Goal: Task Accomplishment & Management: Manage account settings

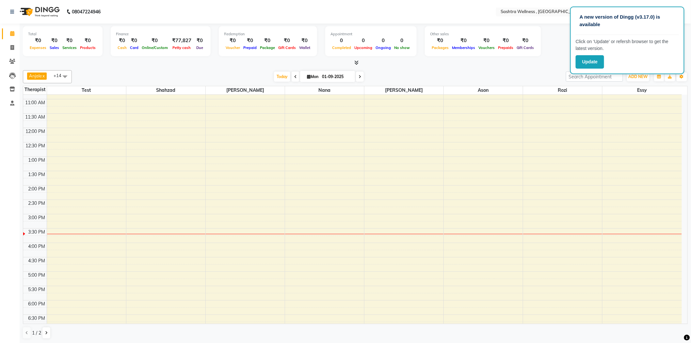
scroll to position [73, 0]
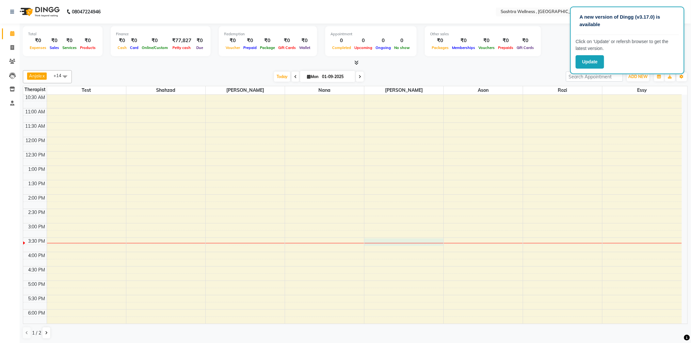
click at [412, 245] on div "8:00 AM 8:30 AM 9:00 AM 9:30 AM 10:00 AM 10:30 AM 11:00 AM 11:30 AM 12:00 PM 12…" at bounding box center [352, 223] width 659 height 402
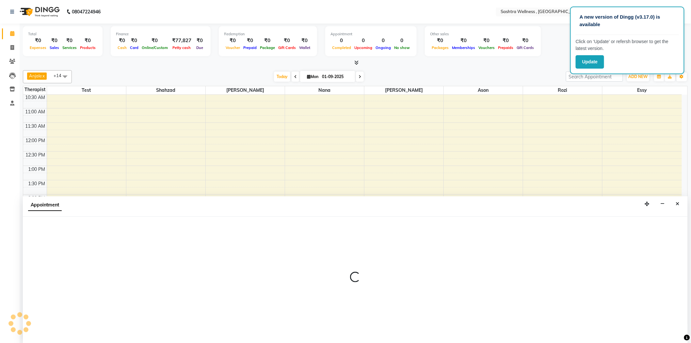
scroll to position [0, 0]
select select "68469"
select select "tentative"
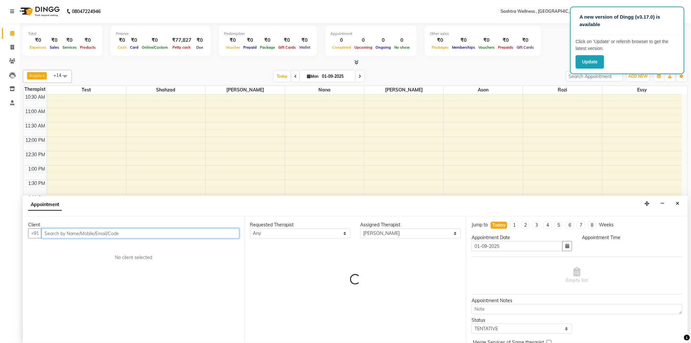
select select "930"
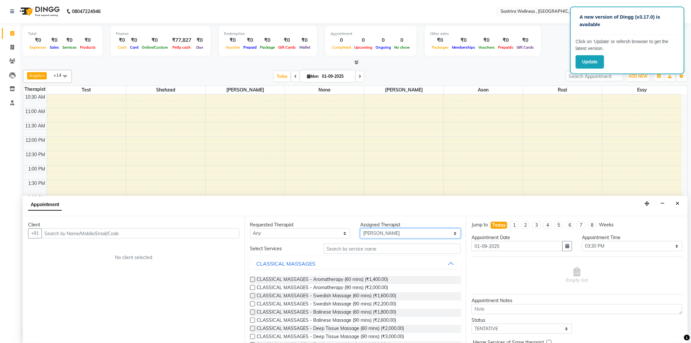
click at [379, 233] on select "Select [PERSON_NAME] [PERSON_NAME] Nana [PERSON_NAME] test [PERSON_NAME] ([PERS…" at bounding box center [410, 233] width 101 height 10
select select "51716"
click at [360, 228] on select "Select [PERSON_NAME] [PERSON_NAME] Nana [PERSON_NAME] test [PERSON_NAME] ([PERS…" at bounding box center [410, 233] width 101 height 10
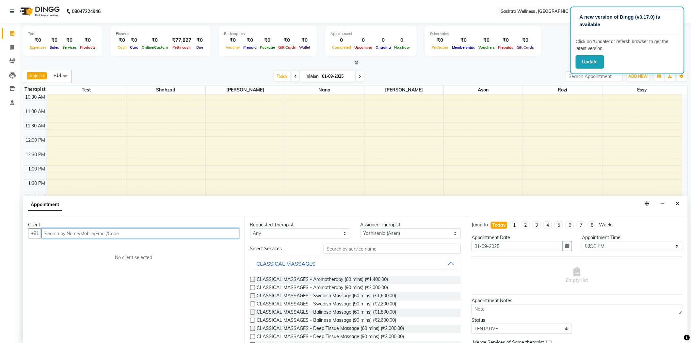
click at [216, 233] on input "text" at bounding box center [140, 233] width 198 height 10
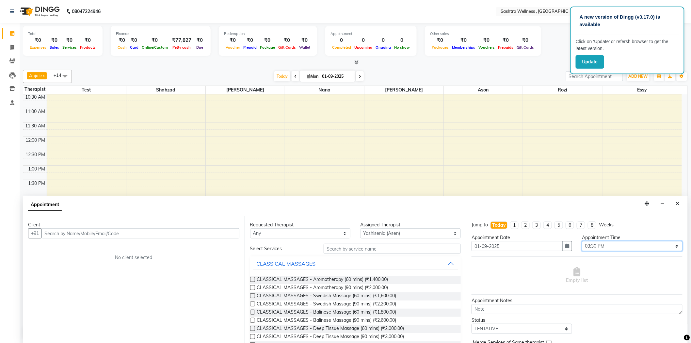
click at [598, 247] on select "Select 09:00 AM 09:15 AM 09:30 AM 09:45 AM 10:00 AM 10:15 AM 10:30 AM 10:45 AM …" at bounding box center [632, 246] width 101 height 10
select select "855"
click at [582, 241] on select "Select 09:00 AM 09:15 AM 09:30 AM 09:45 AM 10:00 AM 10:15 AM 10:30 AM 10:45 AM …" at bounding box center [632, 246] width 101 height 10
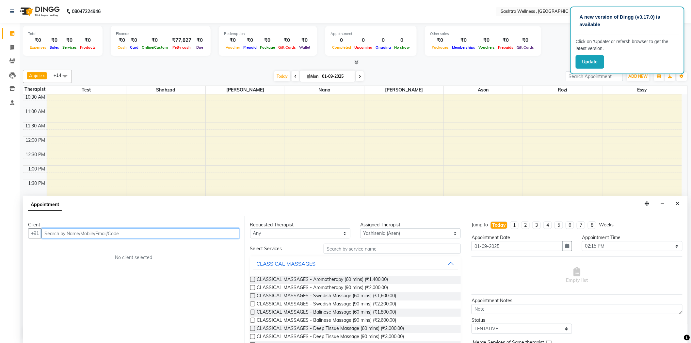
click at [177, 236] on input "text" at bounding box center [140, 233] width 198 height 10
click at [174, 237] on input "text" at bounding box center [140, 233] width 198 height 10
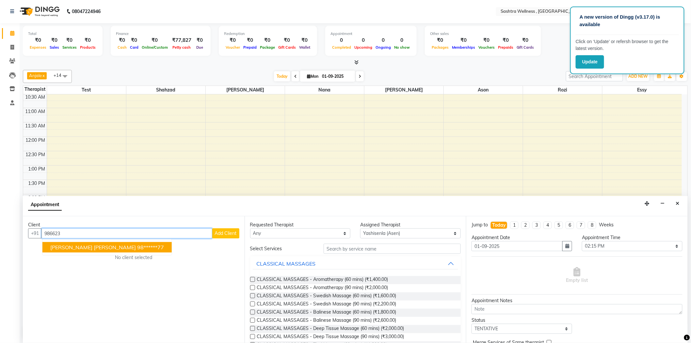
click at [137, 247] on ngb-highlight "98******77" at bounding box center [150, 247] width 27 height 7
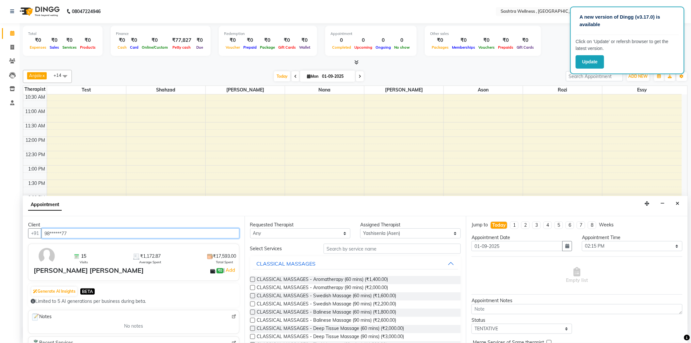
type input "98******77"
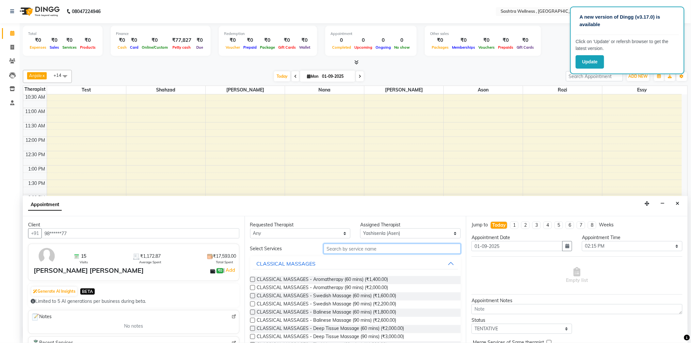
click at [348, 249] on input "text" at bounding box center [392, 249] width 137 height 10
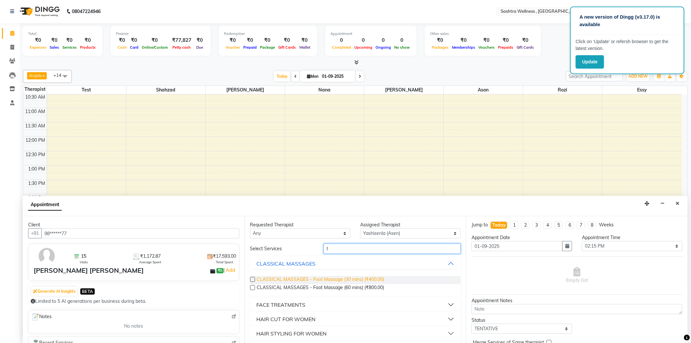
type input "f"
click at [352, 276] on span "CLASSICAL MASSAGES - Foot Massage (30 mins) (₹400.00)" at bounding box center [320, 280] width 127 height 8
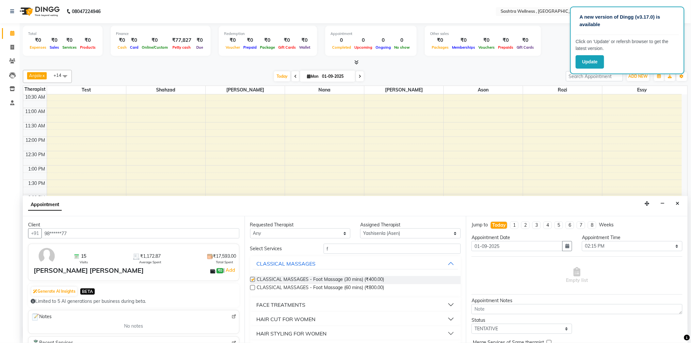
checkbox input "false"
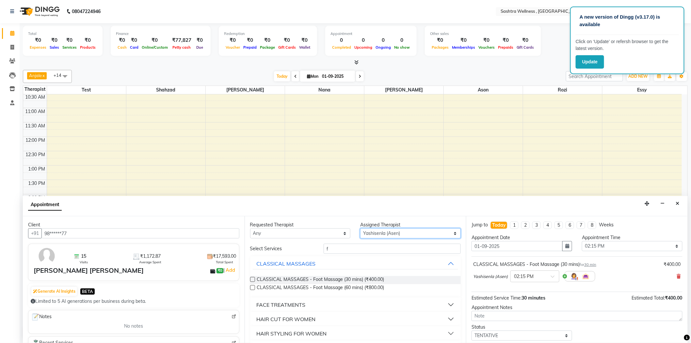
click at [374, 232] on select "Select [PERSON_NAME] [PERSON_NAME] Nana [PERSON_NAME] test [PERSON_NAME] ([PERS…" at bounding box center [410, 233] width 101 height 10
select select "68469"
click at [360, 228] on select "Select [PERSON_NAME] [PERSON_NAME] Nana [PERSON_NAME] test [PERSON_NAME] ([PERS…" at bounding box center [410, 233] width 101 height 10
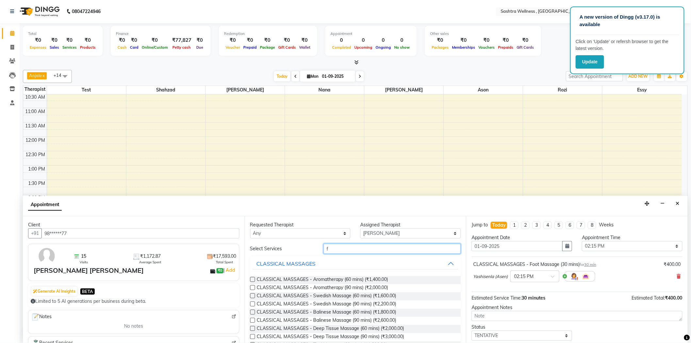
drag, startPoint x: 347, startPoint y: 252, endPoint x: 311, endPoint y: 252, distance: 35.3
click at [311, 252] on div "Select Services f" at bounding box center [355, 249] width 221 height 10
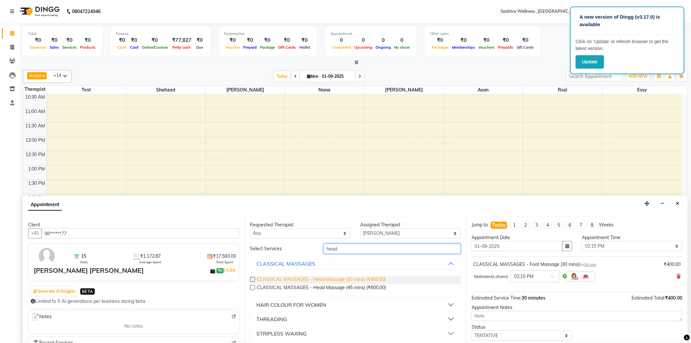
type input "head"
click at [348, 280] on span "CLASSICAL MASSAGES - Head Massage (30 mins) (₹400.00)" at bounding box center [321, 280] width 129 height 8
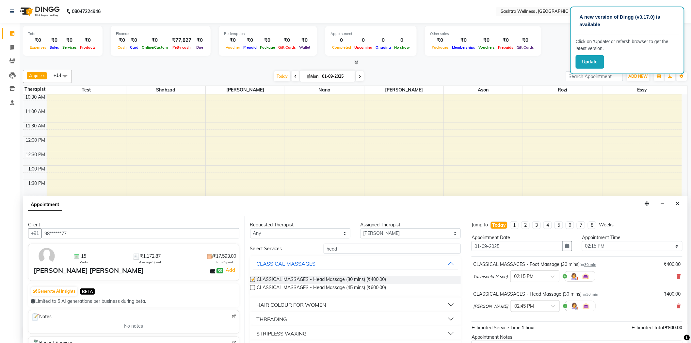
checkbox input "false"
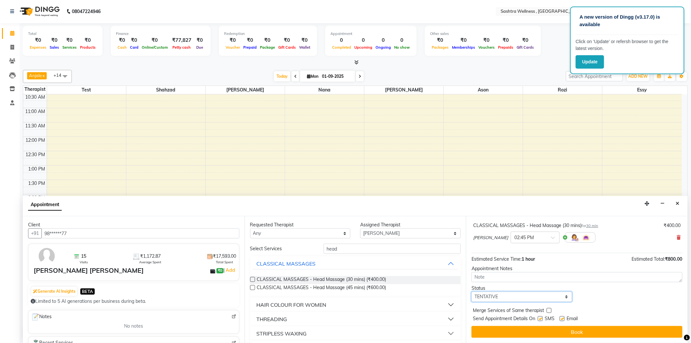
click at [527, 297] on select "Select TENTATIVE CONFIRM CHECK-IN UPCOMING" at bounding box center [522, 297] width 101 height 10
select select "confirm booking"
click at [472, 292] on select "Select TENTATIVE CONFIRM CHECK-IN UPCOMING" at bounding box center [522, 297] width 101 height 10
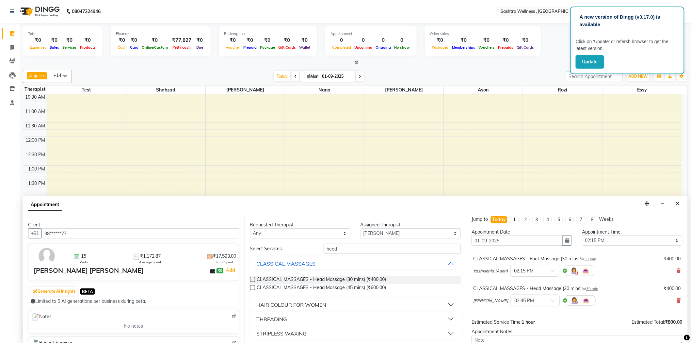
scroll to position [0, 0]
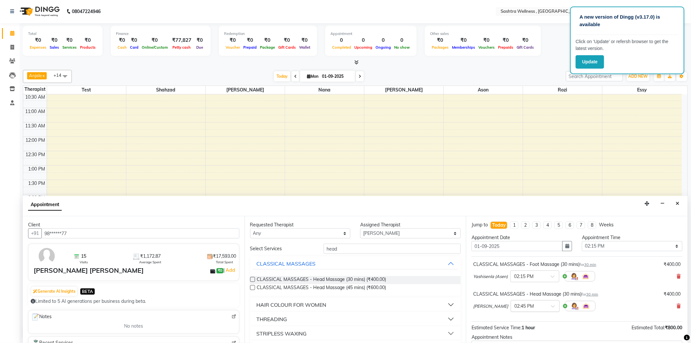
click at [515, 307] on input "text" at bounding box center [529, 305] width 29 height 7
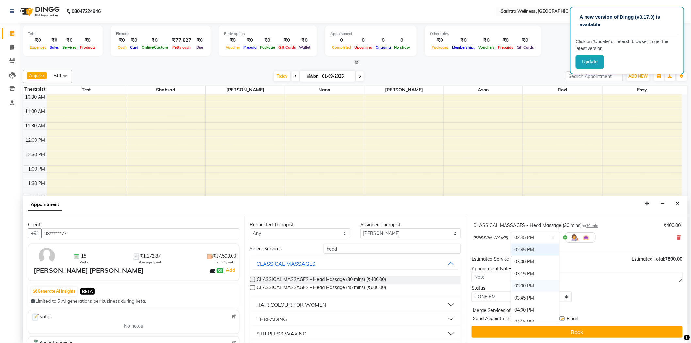
scroll to position [241, 0]
click at [511, 262] on div "02:15 PM" at bounding box center [535, 262] width 48 height 12
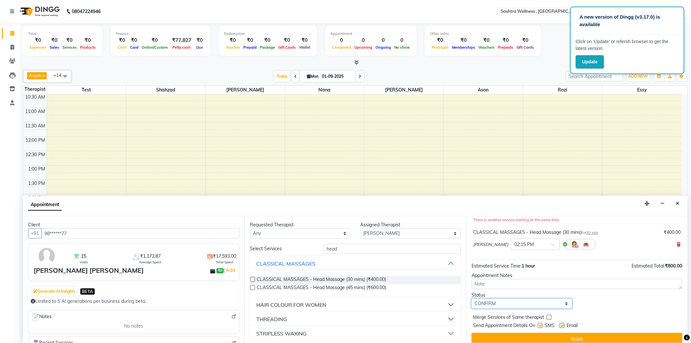
click at [499, 301] on select "Select TENTATIVE CONFIRM CHECK-IN UPCOMING" at bounding box center [522, 304] width 101 height 10
click at [472, 299] on select "Select TENTATIVE CONFIRM CHECK-IN UPCOMING" at bounding box center [522, 304] width 101 height 10
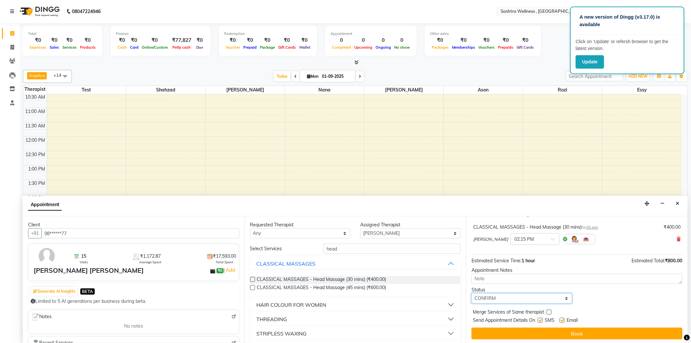
scroll to position [75, 0]
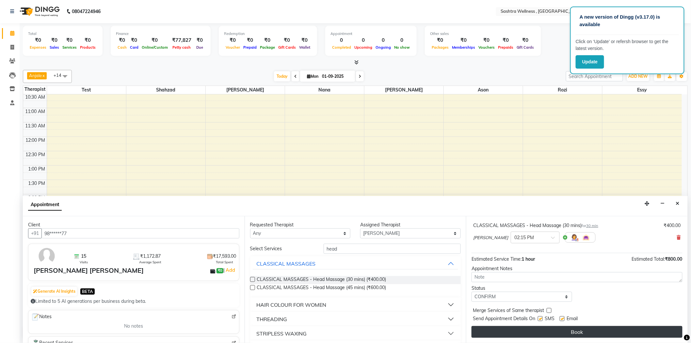
click at [485, 331] on button "Book" at bounding box center [577, 332] width 211 height 12
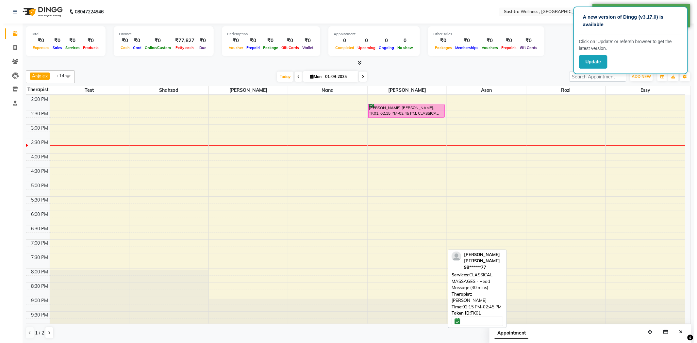
scroll to position [175, 0]
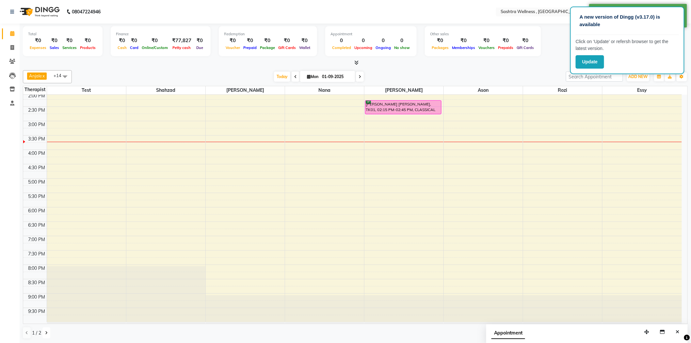
click at [47, 329] on button at bounding box center [46, 332] width 8 height 11
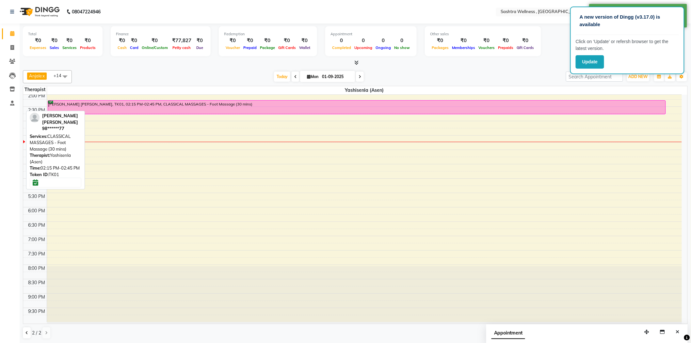
click at [380, 109] on div "[PERSON_NAME] [PERSON_NAME], TK01, 02:15 PM-02:45 PM, CLASSICAL MASSAGES - Foot…" at bounding box center [357, 107] width 618 height 13
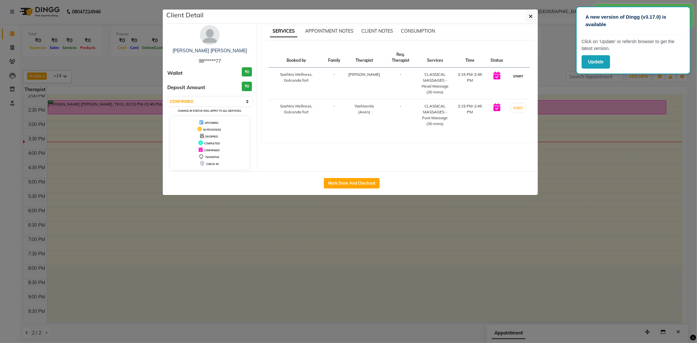
click at [518, 73] on button "START" at bounding box center [517, 76] width 13 height 8
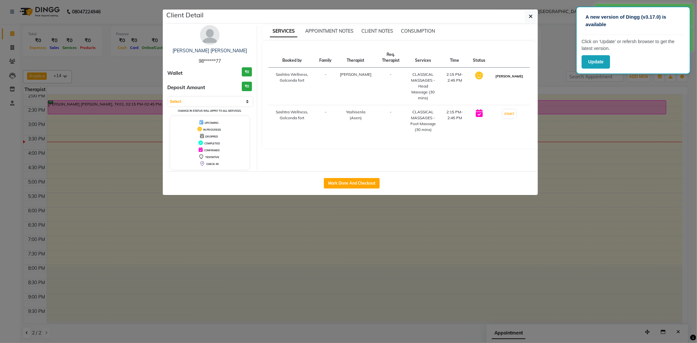
click at [512, 80] on button "[PERSON_NAME]" at bounding box center [509, 76] width 31 height 8
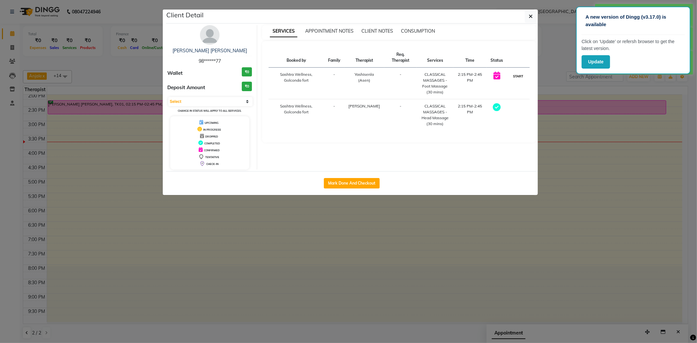
click at [517, 80] on button "START" at bounding box center [517, 76] width 13 height 8
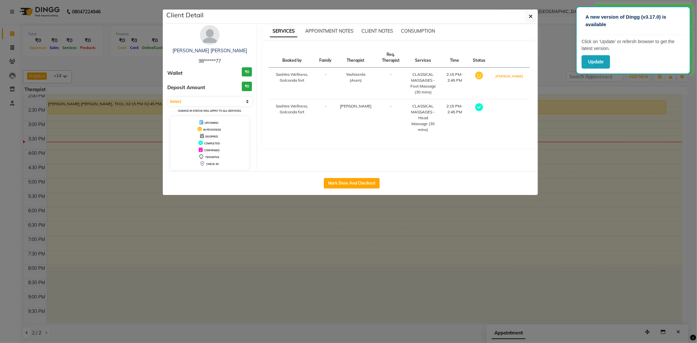
click at [517, 80] on button "[PERSON_NAME]" at bounding box center [509, 76] width 31 height 8
select select "3"
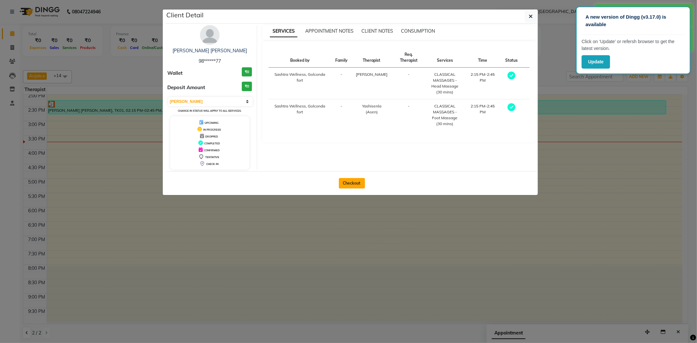
click at [358, 181] on button "Checkout" at bounding box center [352, 183] width 26 height 10
select select "service"
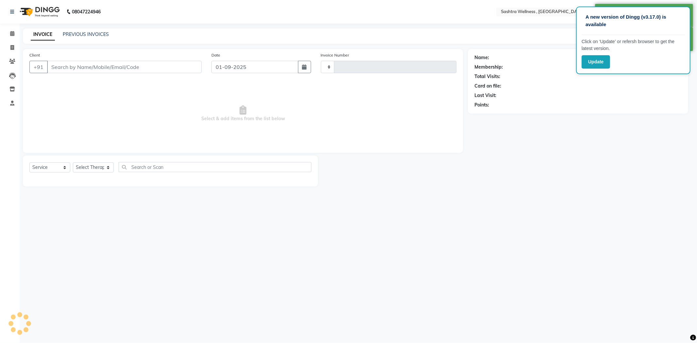
type input "0198"
select select "6668"
type input "98******77"
select select "68469"
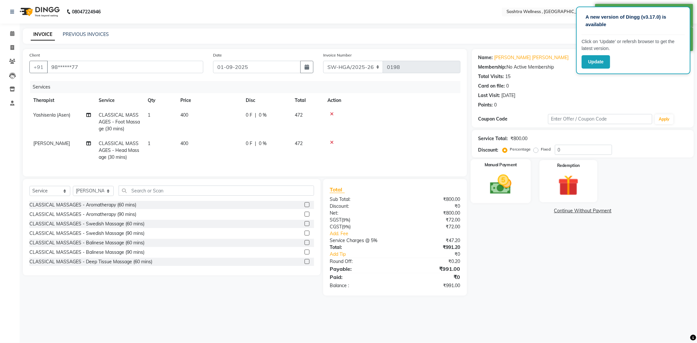
click at [499, 172] on img at bounding box center [500, 184] width 35 height 25
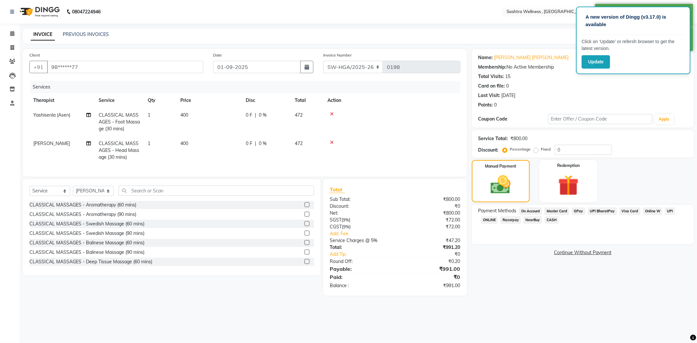
click at [532, 209] on span "On Account" at bounding box center [530, 211] width 23 height 8
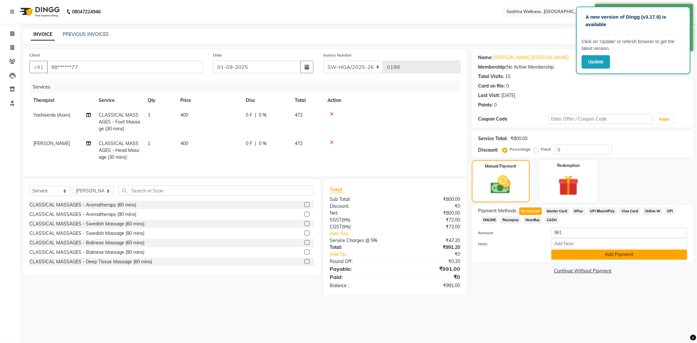
click at [564, 256] on button "Add Payment" at bounding box center [619, 255] width 136 height 10
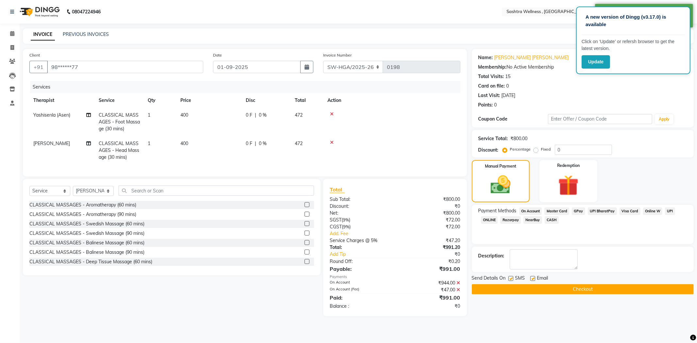
click at [483, 288] on button "Checkout" at bounding box center [583, 289] width 222 height 10
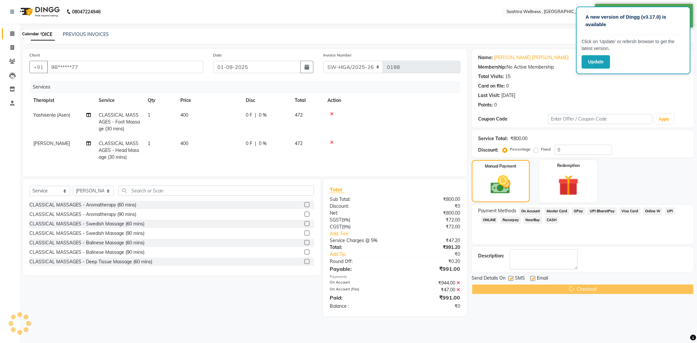
click at [16, 35] on span at bounding box center [12, 34] width 11 height 8
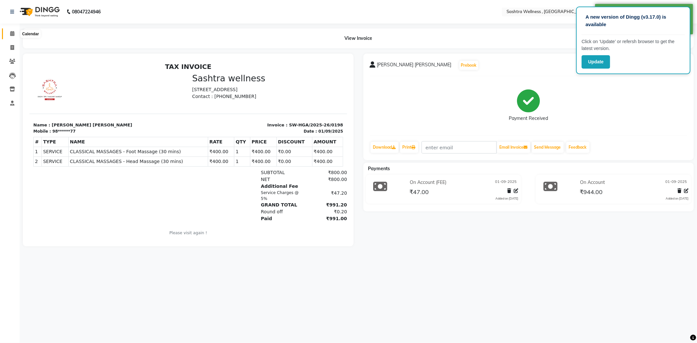
click at [7, 35] on span at bounding box center [12, 34] width 11 height 8
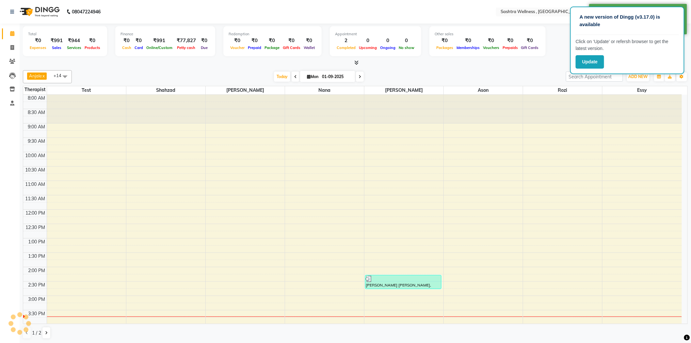
scroll to position [175, 0]
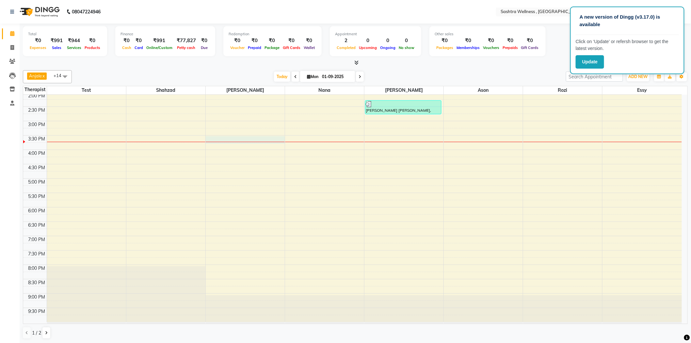
click at [258, 142] on div at bounding box center [245, 142] width 79 height 0
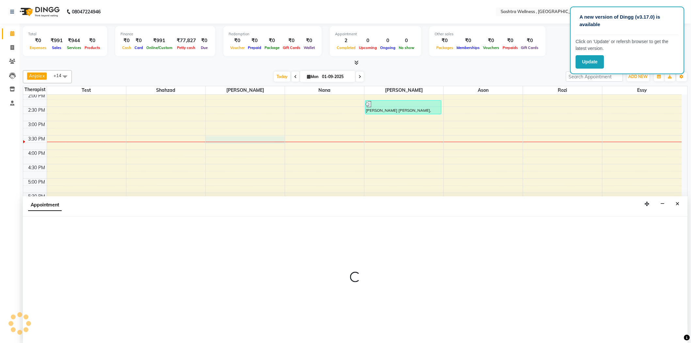
scroll to position [0, 0]
select select "57490"
select select "930"
select select "tentative"
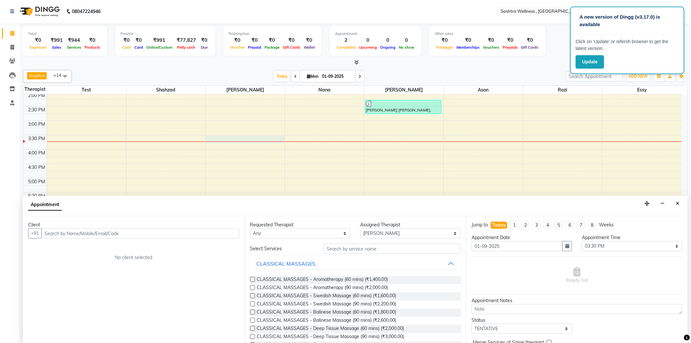
click at [210, 232] on input "text" at bounding box center [140, 233] width 198 height 10
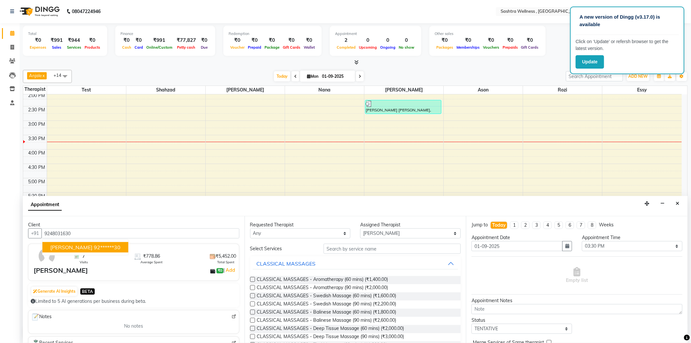
click at [108, 246] on ngb-highlight "92******30" at bounding box center [107, 247] width 27 height 7
type input "92******30"
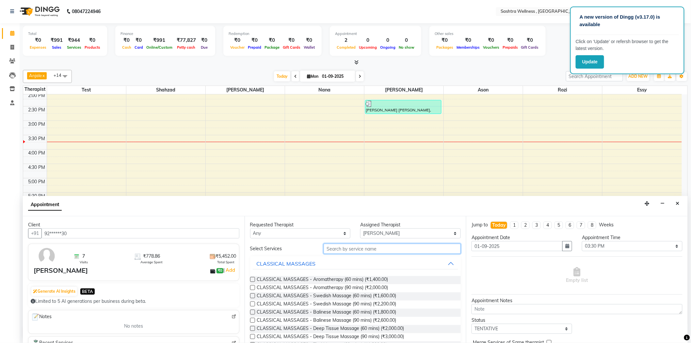
click at [381, 247] on input "text" at bounding box center [392, 249] width 137 height 10
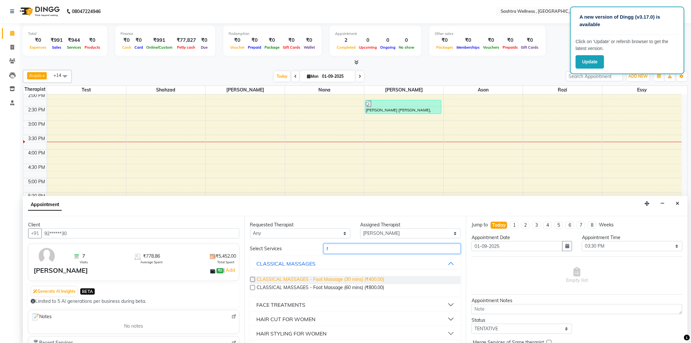
type input "f"
click at [373, 279] on span "CLASSICAL MASSAGES - Foot Massage (30 mins) (₹400.00)" at bounding box center [320, 280] width 127 height 8
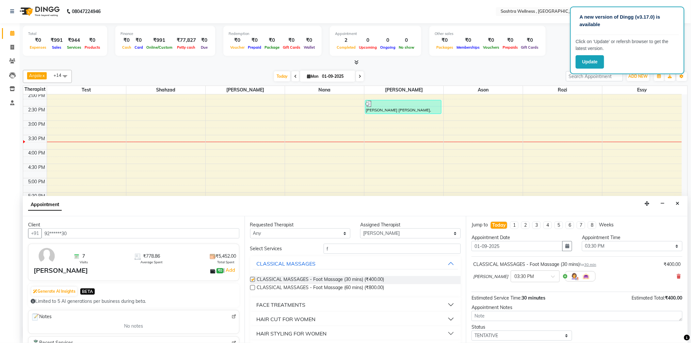
checkbox input "false"
click at [405, 234] on select "Select [PERSON_NAME] [PERSON_NAME] Nana [PERSON_NAME] test [PERSON_NAME] ([PERS…" at bounding box center [410, 233] width 101 height 10
select select "82229"
click at [360, 228] on select "Select [PERSON_NAME] [PERSON_NAME] Nana [PERSON_NAME] test [PERSON_NAME] ([PERS…" at bounding box center [410, 233] width 101 height 10
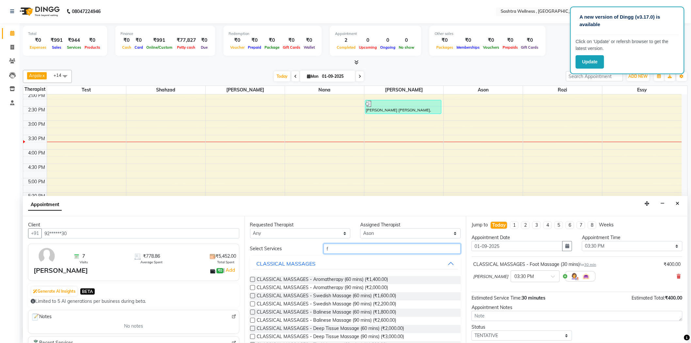
click at [346, 246] on input "f" at bounding box center [392, 249] width 137 height 10
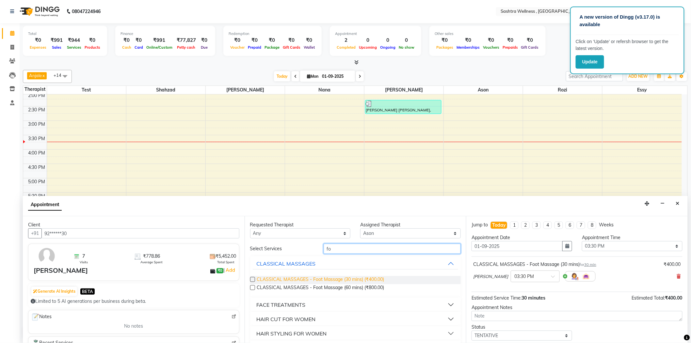
type input "fo"
click at [342, 280] on span "CLASSICAL MASSAGES - Foot Massage (30 mins) (₹400.00)" at bounding box center [320, 280] width 127 height 8
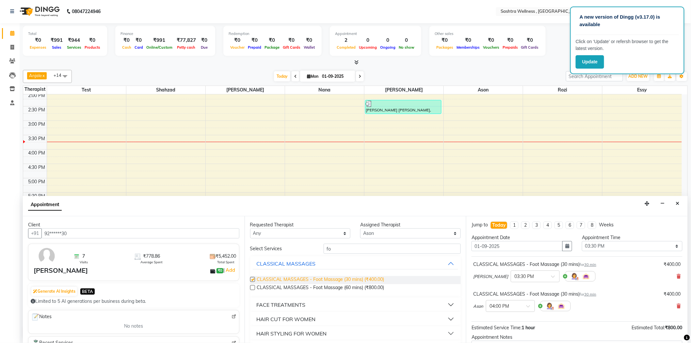
checkbox input "false"
click at [518, 308] on div at bounding box center [510, 305] width 48 height 7
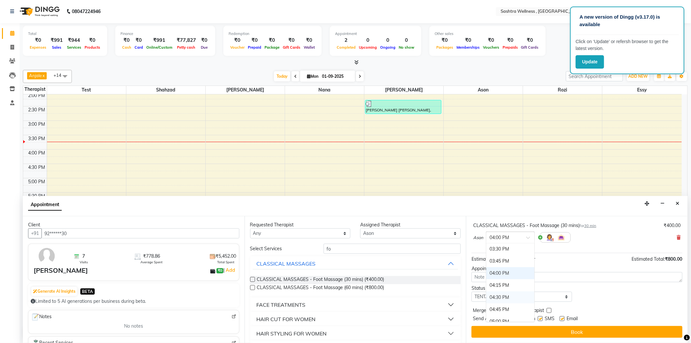
scroll to position [302, 0]
click at [506, 259] on div "03:30 PM" at bounding box center [510, 262] width 48 height 12
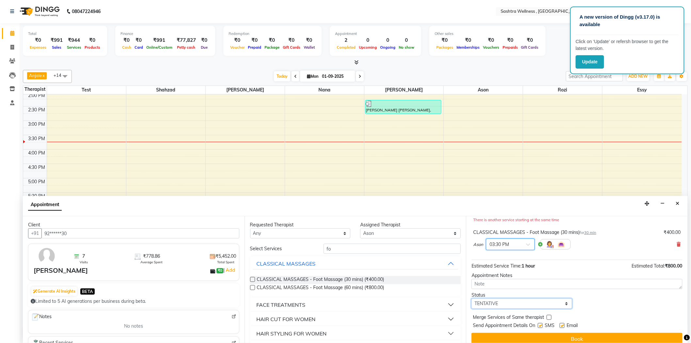
click at [492, 302] on select "Select TENTATIVE CONFIRM CHECK-IN UPCOMING" at bounding box center [522, 304] width 101 height 10
select select "confirm booking"
click at [472, 299] on select "Select TENTATIVE CONFIRM CHECK-IN UPCOMING" at bounding box center [522, 304] width 101 height 10
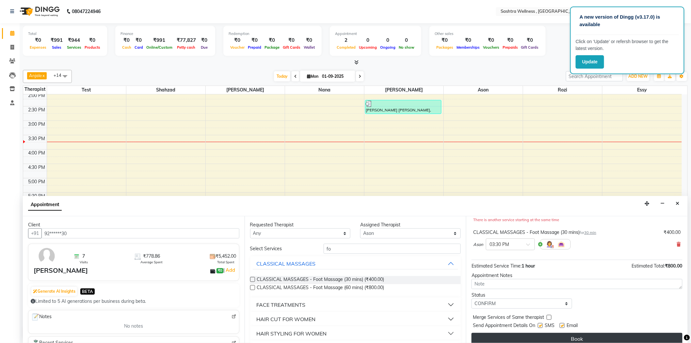
click at [491, 338] on button "Book" at bounding box center [577, 339] width 211 height 12
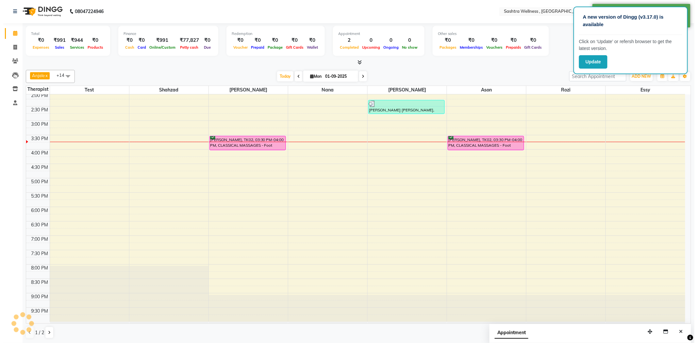
scroll to position [0, 0]
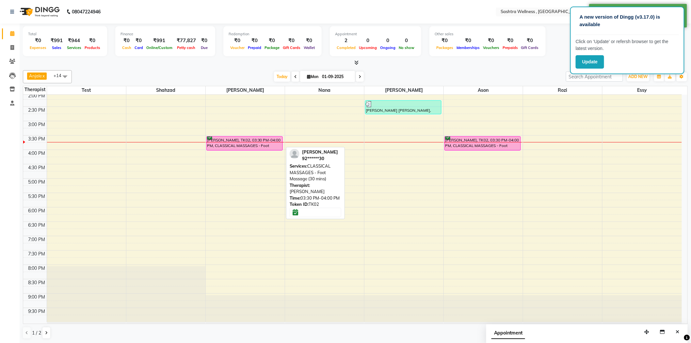
click at [271, 140] on div "[PERSON_NAME], TK02, 03:30 PM-04:00 PM, CLASSICAL MASSAGES - Foot Massage (30 m…" at bounding box center [245, 144] width 76 height 14
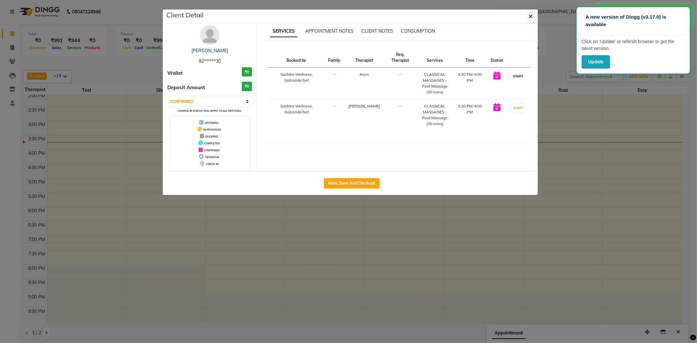
click at [521, 73] on button "START" at bounding box center [517, 76] width 13 height 8
click at [523, 106] on button "START" at bounding box center [517, 108] width 13 height 8
select select "1"
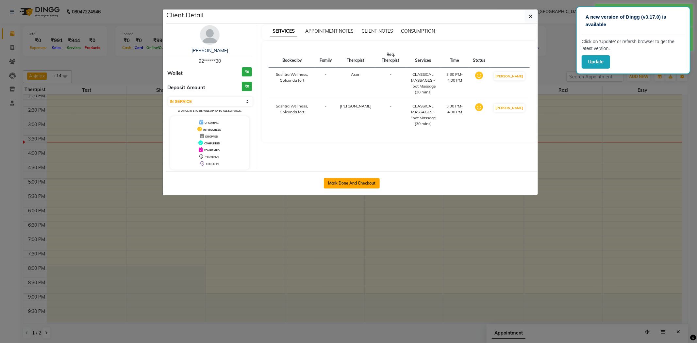
click at [359, 184] on button "Mark Done And Checkout" at bounding box center [352, 183] width 56 height 10
select select "service"
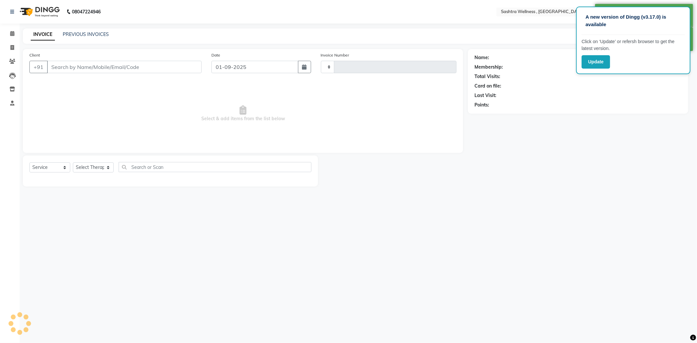
type input "0199"
select select "6668"
type input "92******30"
select select "82229"
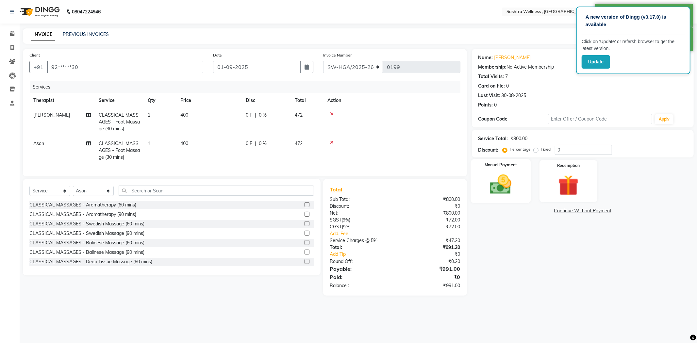
click at [493, 175] on img at bounding box center [500, 184] width 35 height 25
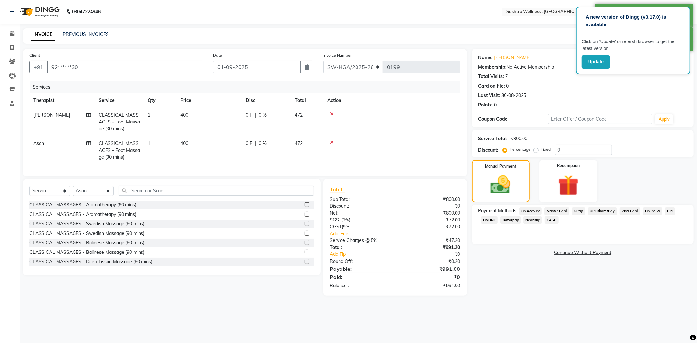
click at [536, 209] on span "On Account" at bounding box center [530, 211] width 23 height 8
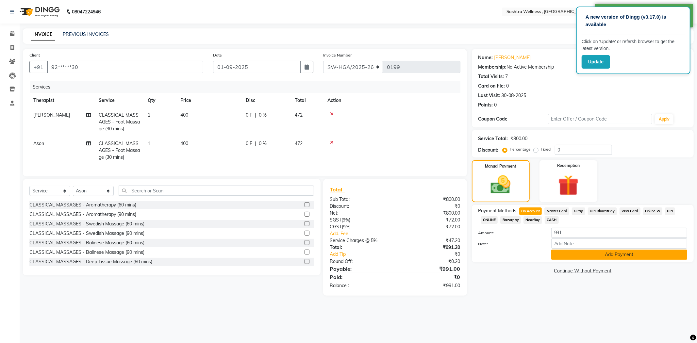
click at [562, 252] on button "Add Payment" at bounding box center [619, 255] width 136 height 10
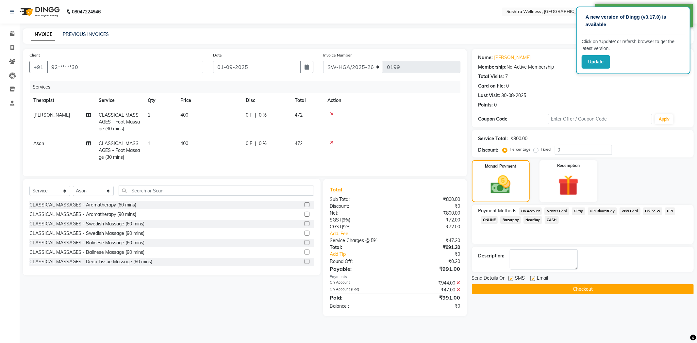
click at [498, 288] on button "Checkout" at bounding box center [583, 289] width 222 height 10
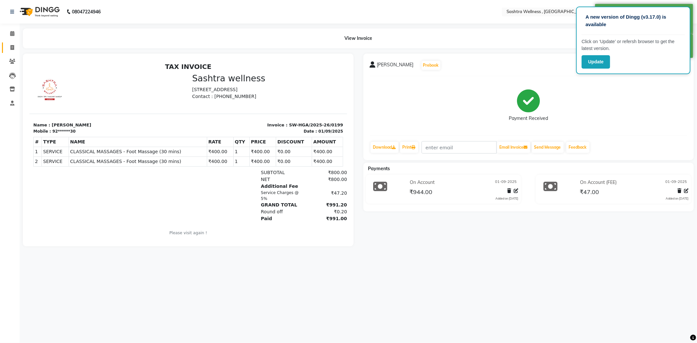
click at [5, 46] on link "Invoice" at bounding box center [10, 47] width 16 height 11
select select "service"
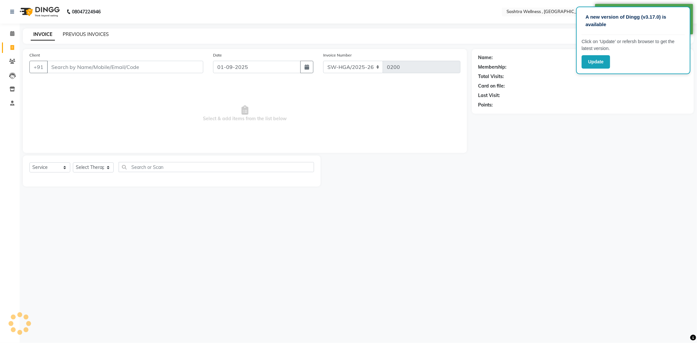
click at [97, 35] on link "PREVIOUS INVOICES" at bounding box center [86, 34] width 46 height 6
